Goal: Find specific page/section: Find specific page/section

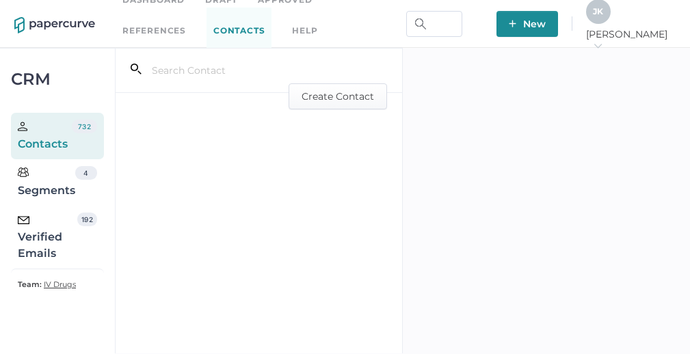
click at [46, 241] on div "Verified Emails" at bounding box center [48, 237] width 60 height 49
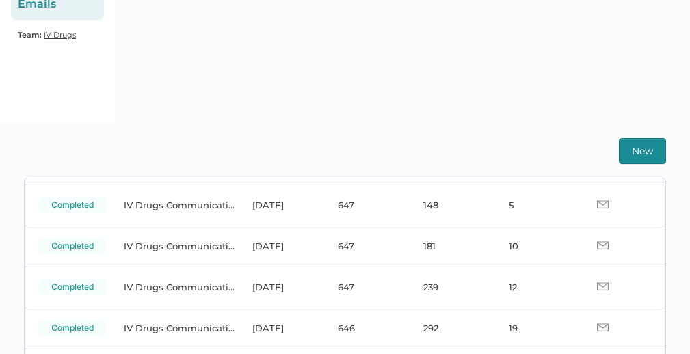
scroll to position [339, 0]
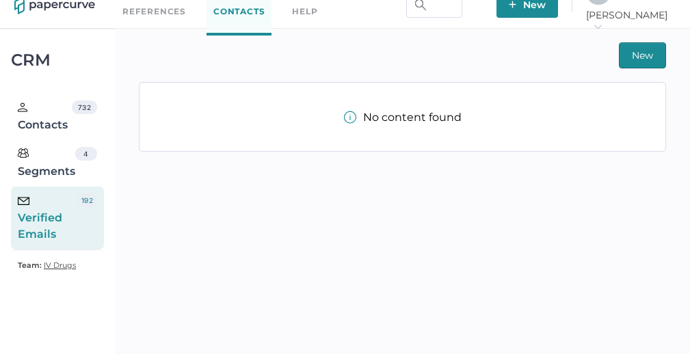
scroll to position [19, 0]
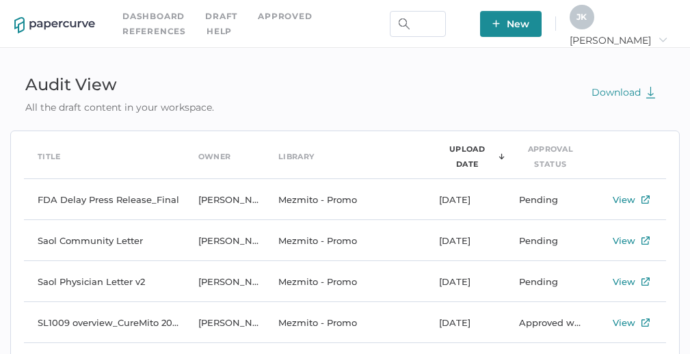
scroll to position [27, 0]
